Goal: Task Accomplishment & Management: Manage account settings

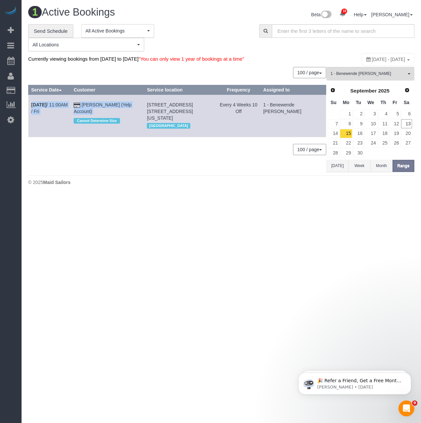
drag, startPoint x: 30, startPoint y: 109, endPoint x: 111, endPoint y: 122, distance: 81.9
click at [111, 122] on tr "Sep 19th / 11:00AM / Fri Ben Rafshoon (Yelp Account) Cannot Determine Size 250 …" at bounding box center [177, 116] width 298 height 42
copy tr "Sep 19th / 11:00AM / Fri Ben Rafshoon (Yelp Account)"
click at [68, 114] on link "Sep 19th / 11:00AM / Fri" at bounding box center [49, 108] width 36 height 12
click at [67, 112] on link "Sep 19th / 11:00AM / Fri" at bounding box center [49, 108] width 36 height 12
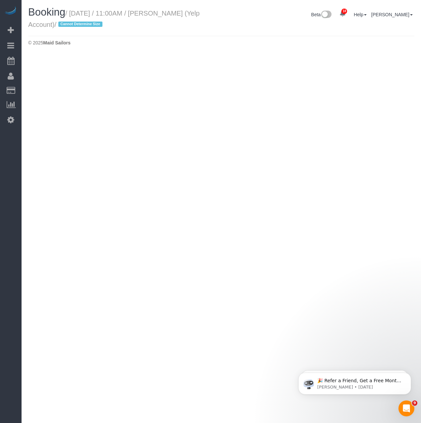
select select "NY"
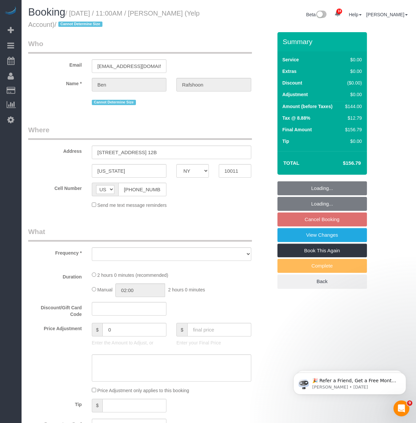
select select "string:stripe-pm_1QBkcr4VGloSiKo7SXTBdANX"
select select "object:15259"
select select "1"
select select "spot165"
select select "number:89"
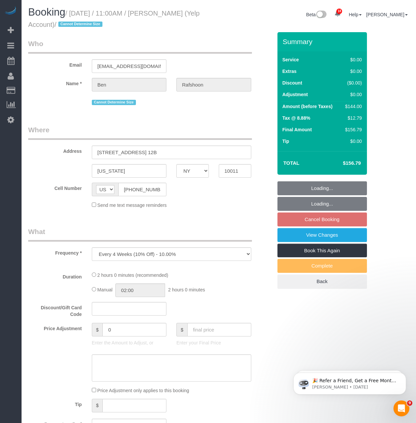
select select "number:90"
select select "number:15"
select select "number:7"
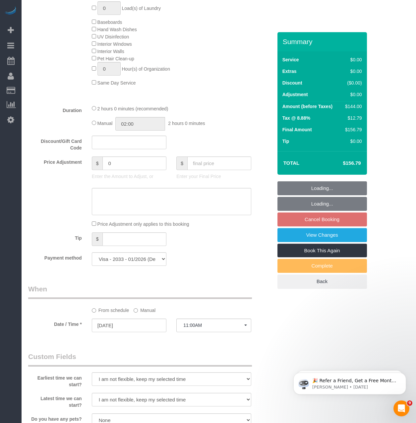
select select "object:15941"
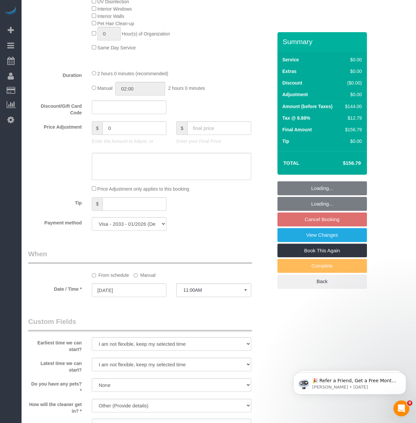
select select "1"
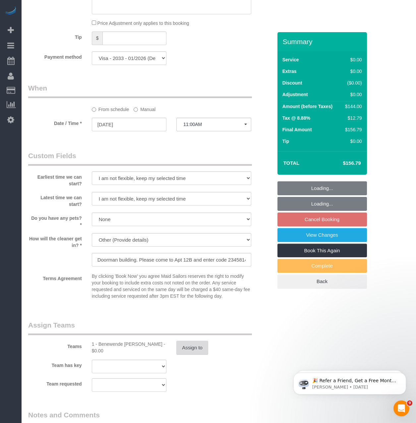
click at [200, 351] on button "Assign to" at bounding box center [192, 348] width 32 height 14
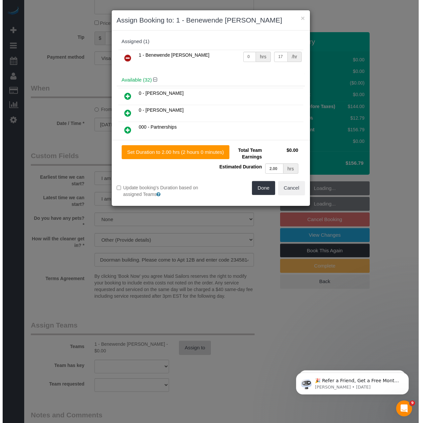
scroll to position [594, 0]
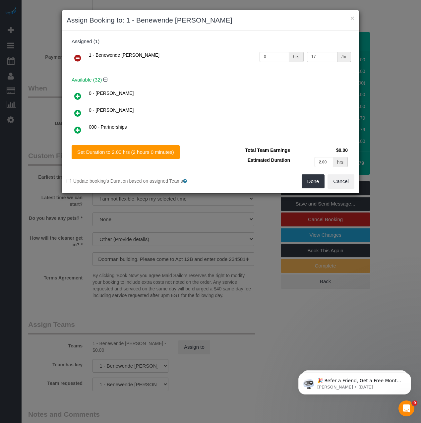
click at [79, 57] on icon at bounding box center [77, 58] width 7 height 8
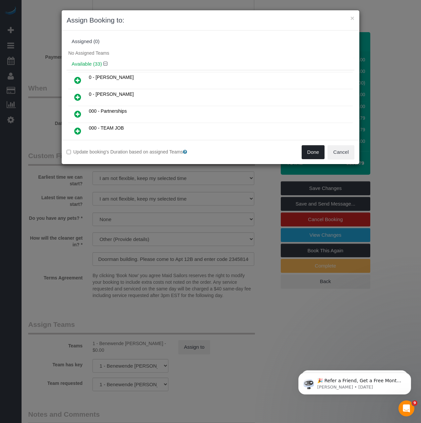
click at [302, 147] on button "Done" at bounding box center [313, 152] width 23 height 14
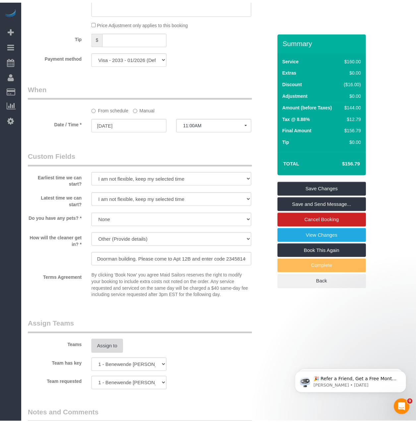
scroll to position [596, 0]
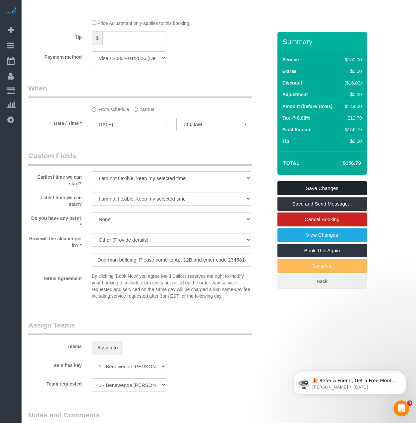
click at [305, 186] on link "Save Changes" at bounding box center [321, 188] width 89 height 14
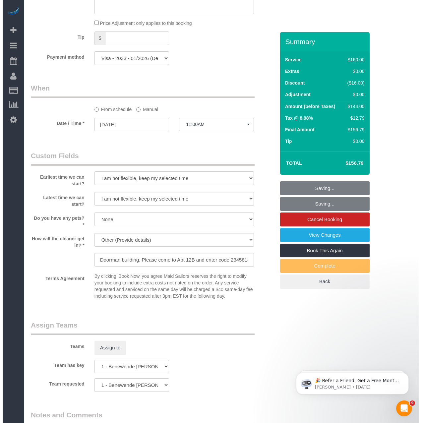
scroll to position [594, 0]
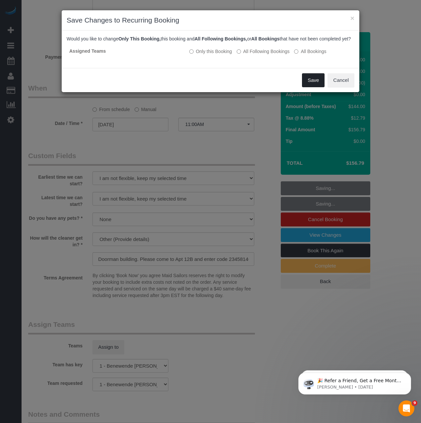
click at [304, 87] on button "Save" at bounding box center [313, 80] width 23 height 14
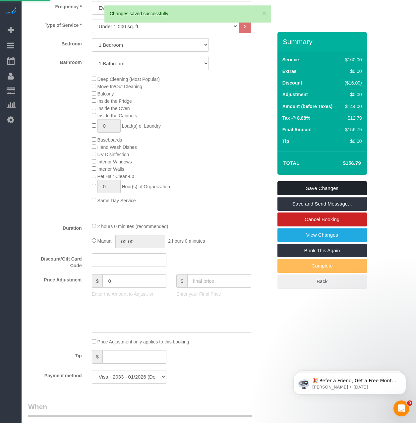
scroll to position [265, 0]
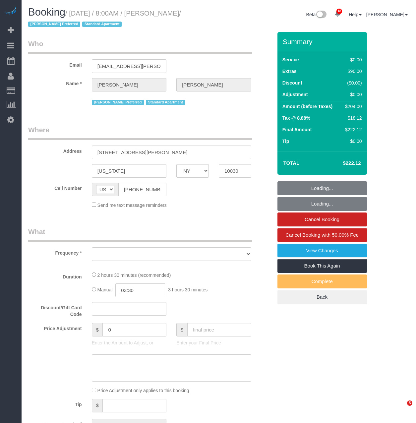
select select "NY"
select select "object:797"
select select "string:stripe-pm_1RzMjD4VGloSiKo7AQhaJz1S"
select select "spot1"
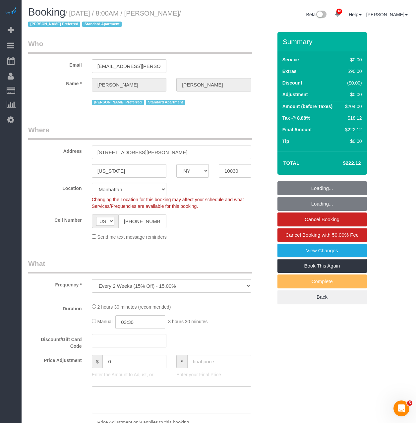
select select "number:89"
select select "number:90"
select select "number:15"
select select "number:6"
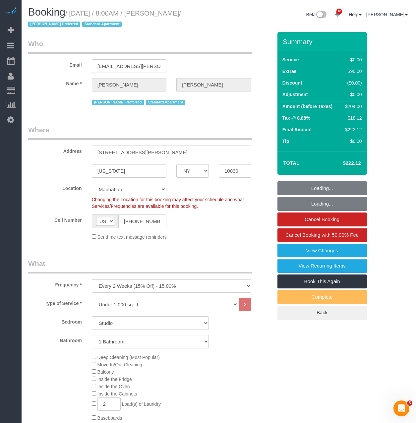
select select "object:1054"
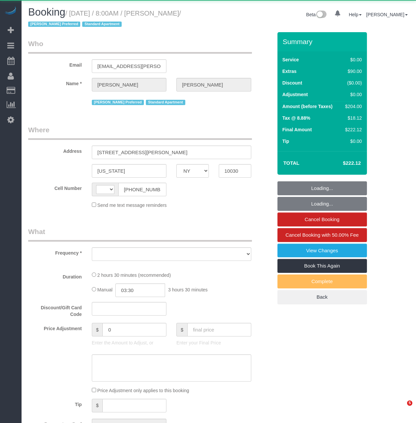
select select "NY"
select select "number:89"
select select "number:90"
select select "number:15"
select select "number:6"
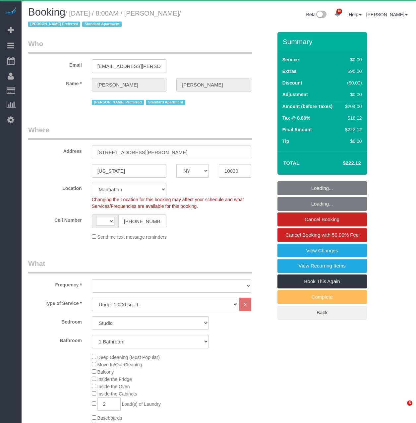
select select "string:stripe-pm_1RzMjD4VGloSiKo7AQhaJz1S"
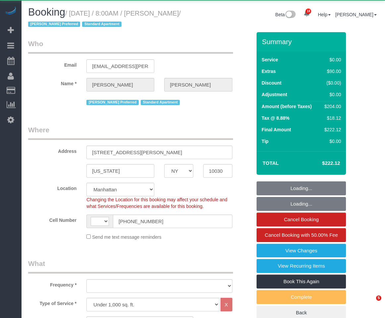
select select "string:US"
select select "object:1046"
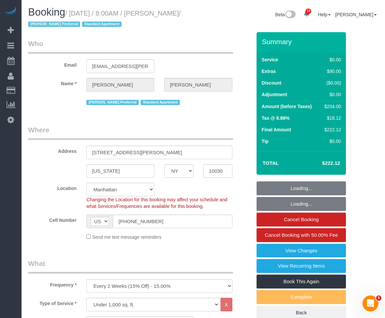
select select "spot1"
select select "object:1477"
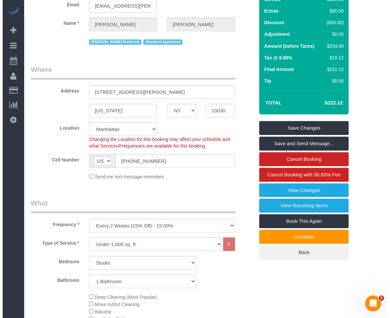
scroll to position [66, 0]
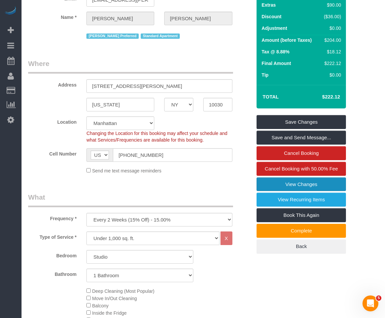
click at [313, 182] on link "View Changes" at bounding box center [301, 184] width 89 height 14
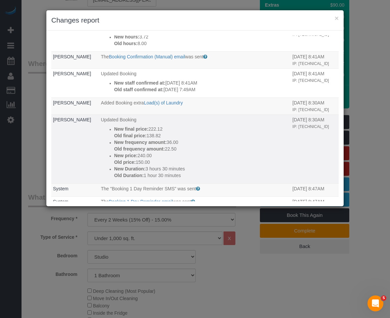
scroll to position [99, 0]
